Goal: Contribute content: Add original content to the website for others to see

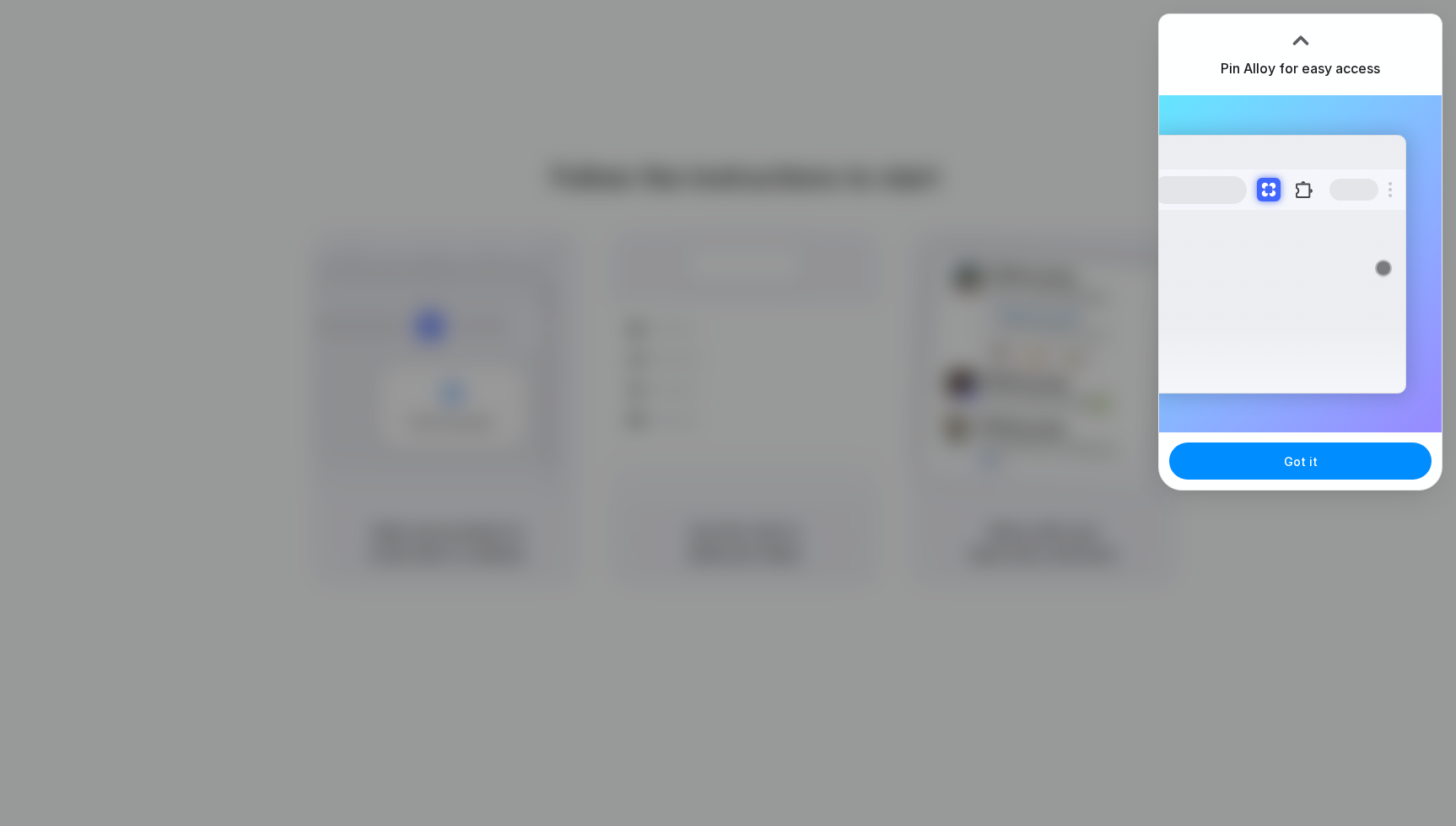
click at [728, 413] on div at bounding box center [728, 413] width 0 height 0
click at [1305, 30] on div at bounding box center [1301, 40] width 25 height 25
